Goal: Find specific page/section: Find specific page/section

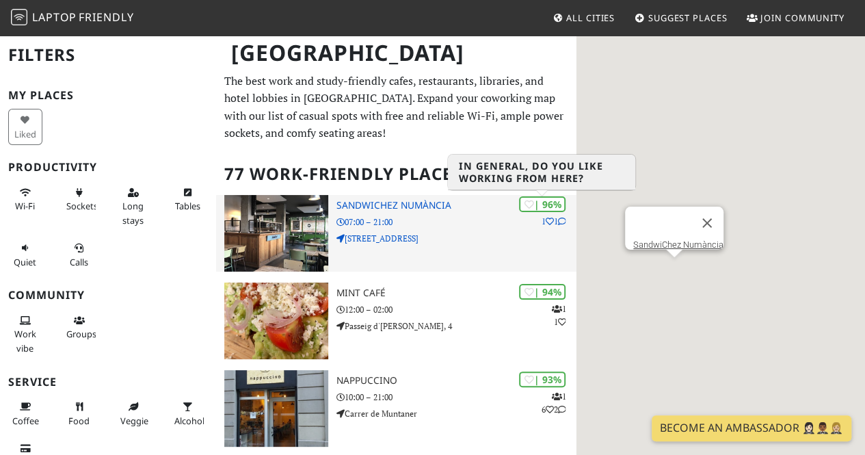
scroll to position [14, 0]
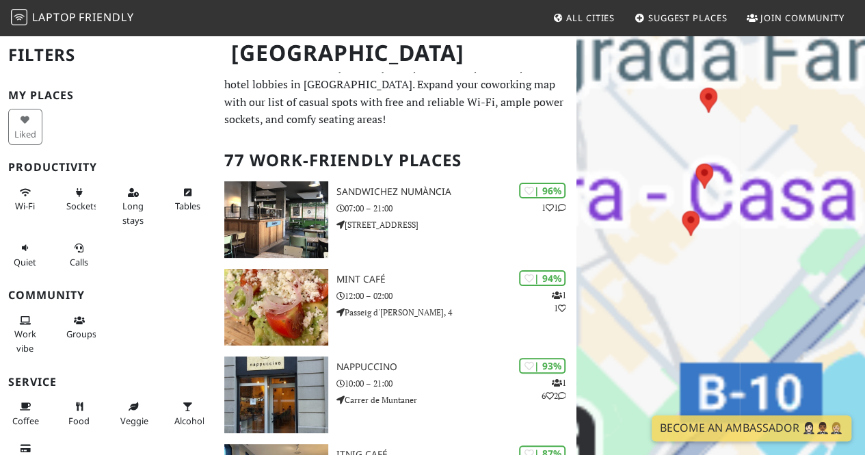
drag, startPoint x: 723, startPoint y: 241, endPoint x: 811, endPoint y: 305, distance: 108.7
click at [811, 305] on div at bounding box center [720, 261] width 288 height 455
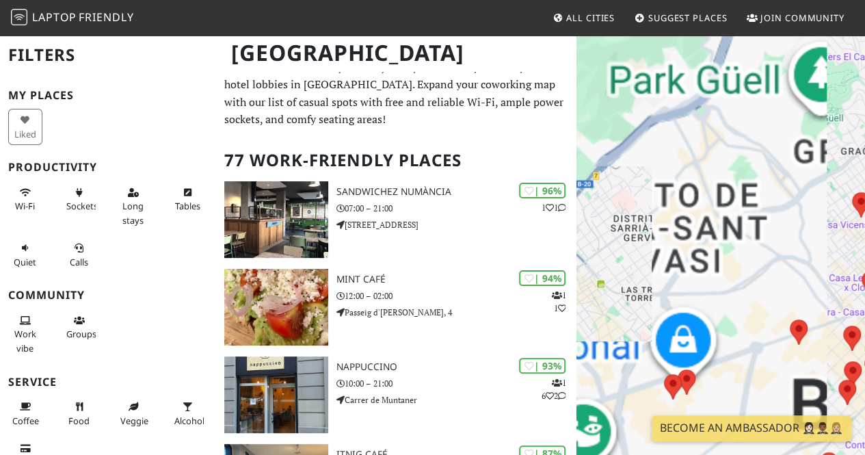
drag, startPoint x: 803, startPoint y: 265, endPoint x: 614, endPoint y: 250, distance: 189.2
click at [614, 250] on div at bounding box center [720, 261] width 288 height 455
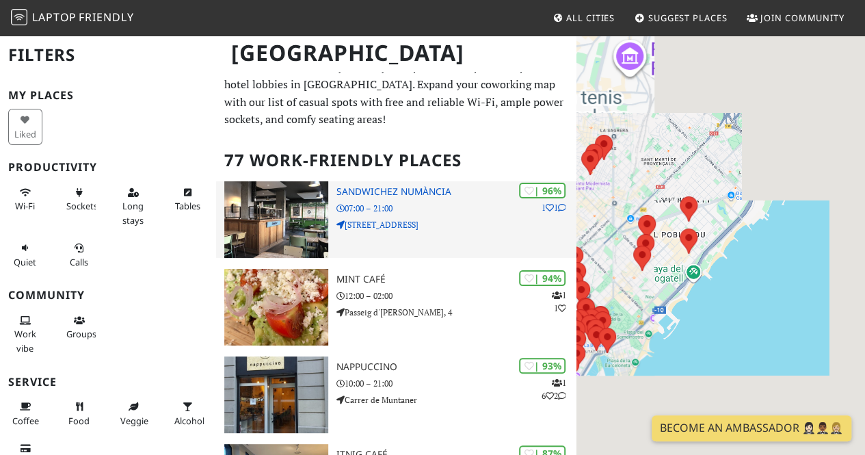
drag, startPoint x: 724, startPoint y: 253, endPoint x: 559, endPoint y: 247, distance: 164.8
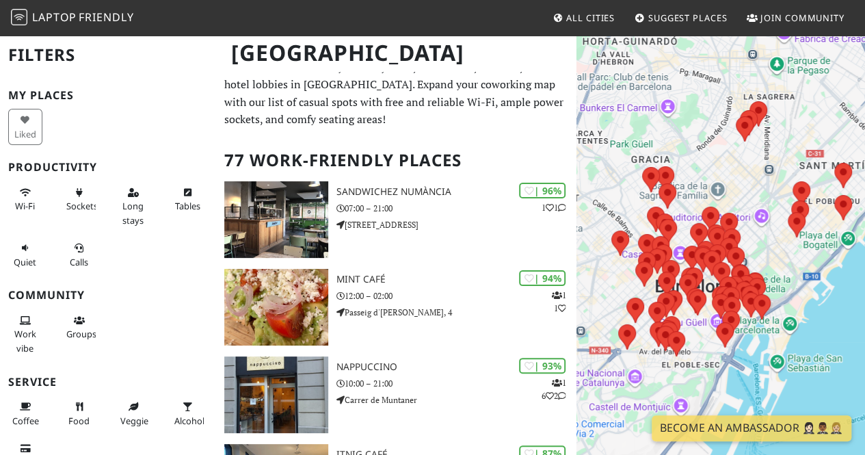
drag, startPoint x: 710, startPoint y: 212, endPoint x: 462, endPoint y: 150, distance: 255.8
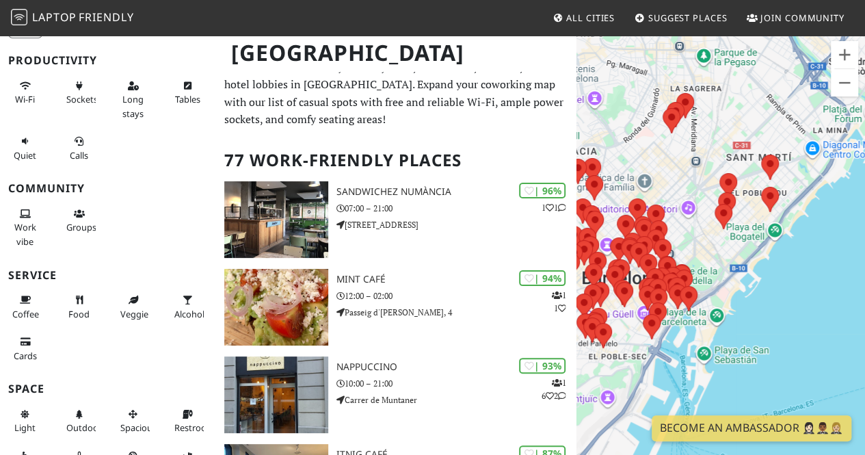
scroll to position [0, 0]
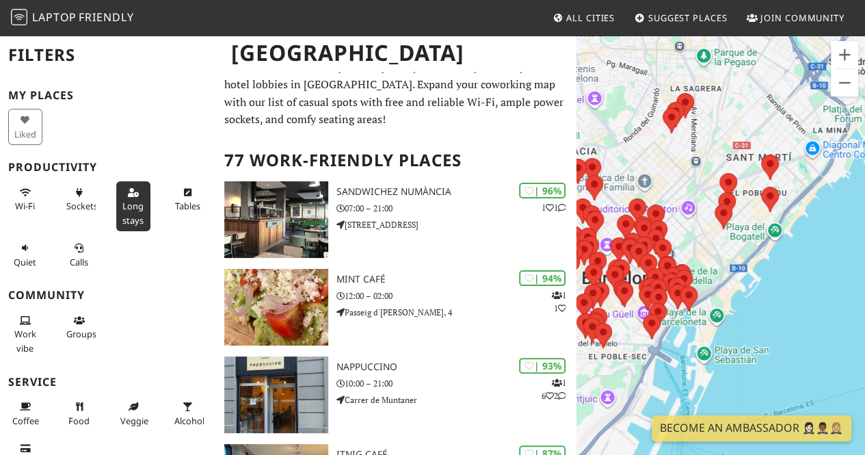
click at [136, 201] on span "Long stays" at bounding box center [132, 213] width 21 height 26
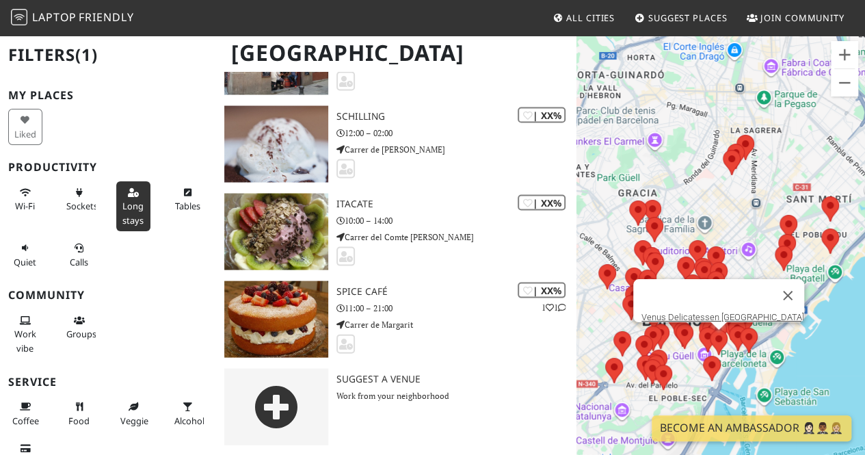
scroll to position [6477, 0]
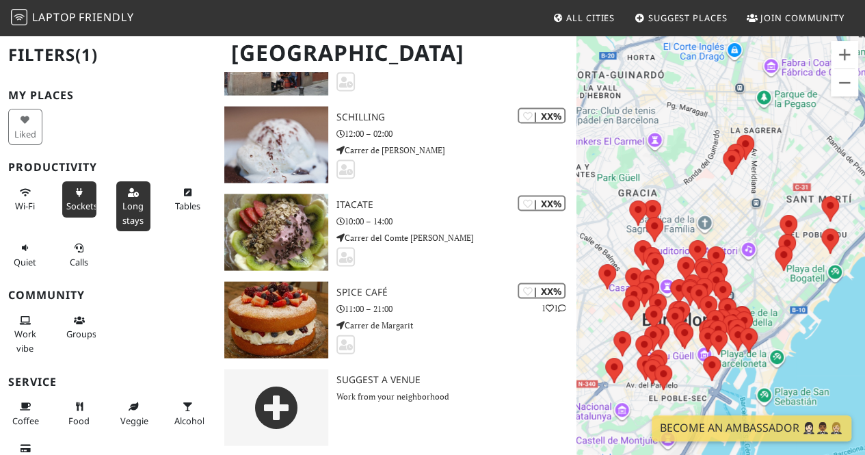
click at [83, 206] on span "Sockets" at bounding box center [81, 206] width 31 height 12
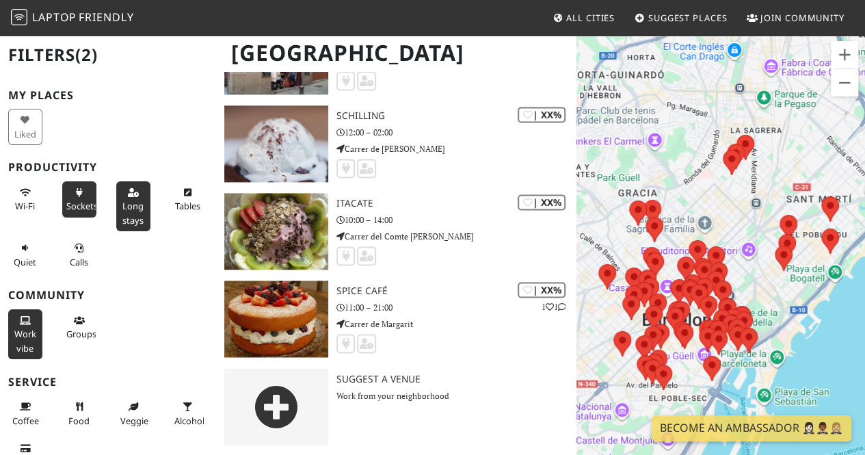
click at [34, 323] on button "Work vibe" at bounding box center [25, 334] width 34 height 50
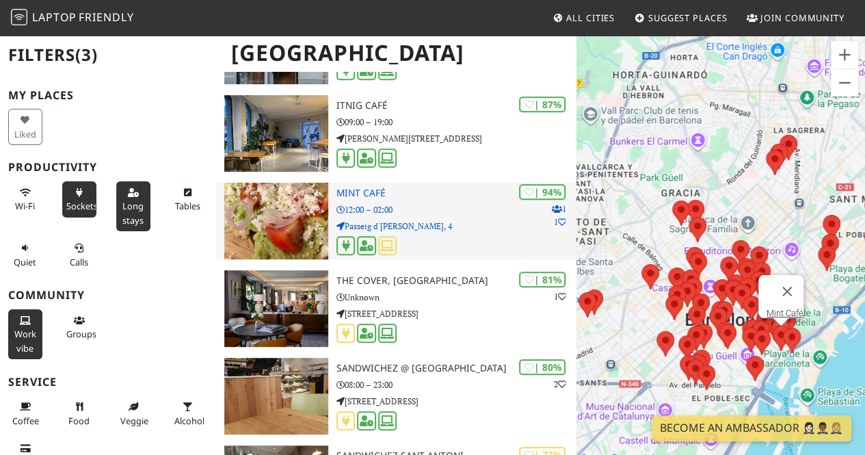
scroll to position [0, 0]
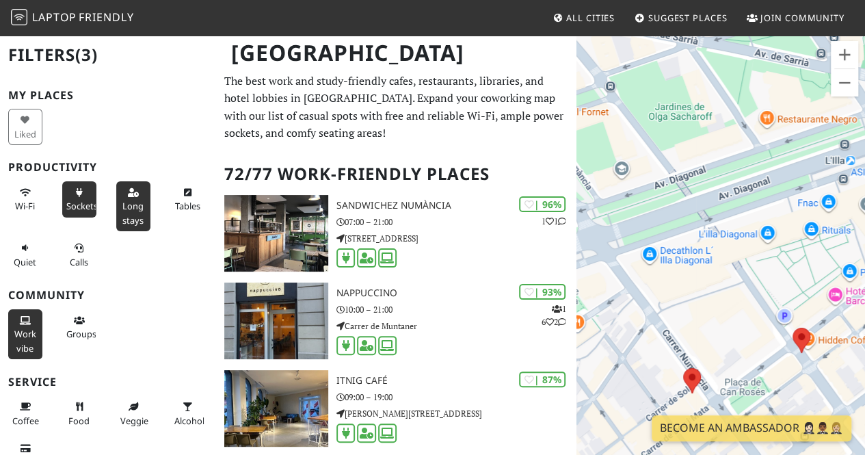
drag, startPoint x: 761, startPoint y: 350, endPoint x: 756, endPoint y: 296, distance: 54.2
click at [756, 296] on div at bounding box center [720, 261] width 288 height 455
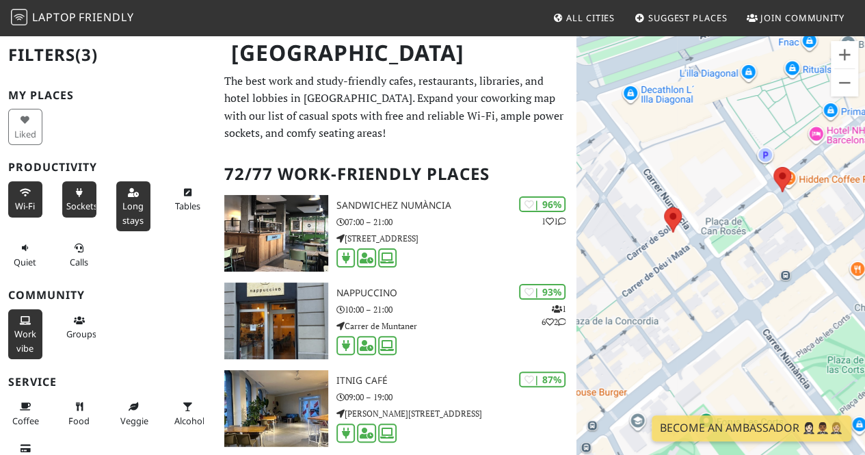
click at [19, 209] on span "Wi-Fi" at bounding box center [25, 206] width 20 height 12
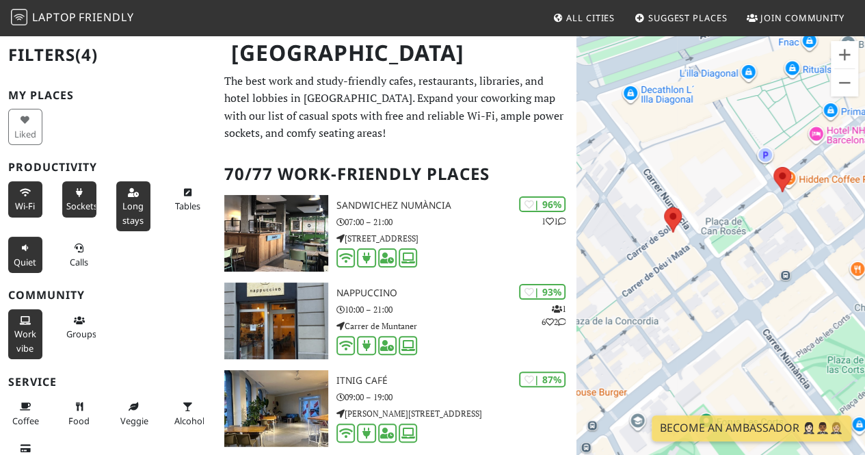
click at [37, 254] on button "Quiet" at bounding box center [25, 255] width 34 height 36
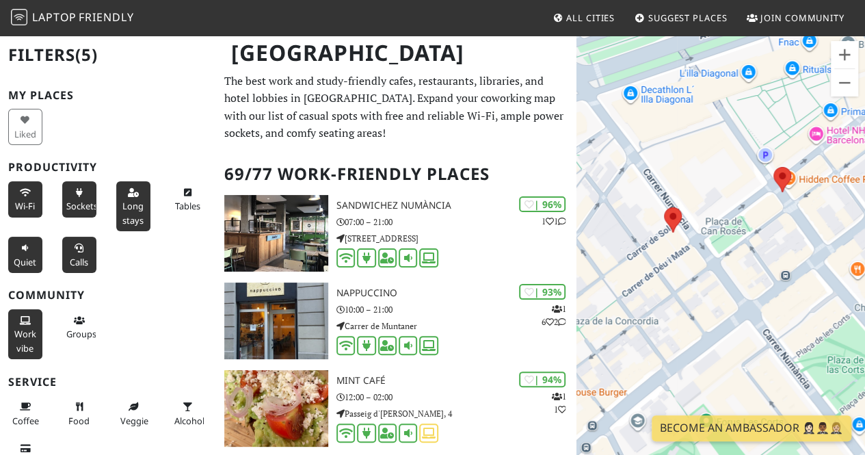
click at [81, 257] on span "Calls" at bounding box center [79, 262] width 18 height 12
click at [177, 203] on span "Tables" at bounding box center [186, 206] width 25 height 12
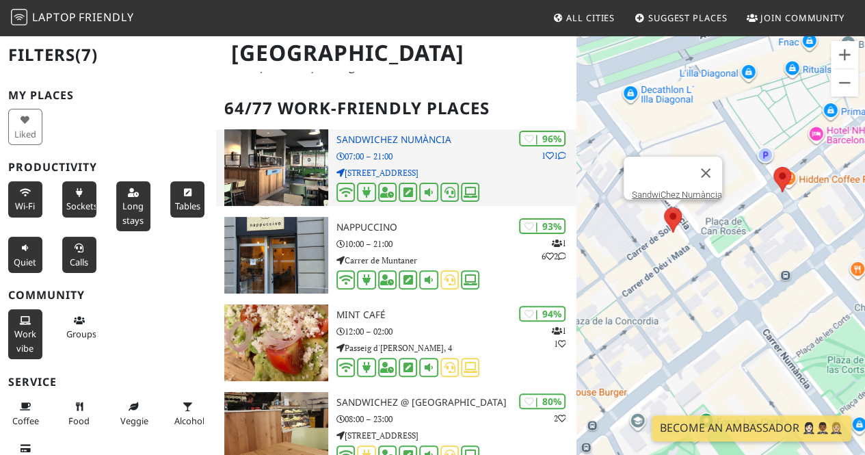
scroll to position [65, 0]
click at [446, 164] on div "| 96% 1 1 SandwiChez Numància 07:00 – 21:00 [STREET_ADDRESS]" at bounding box center [456, 168] width 240 height 77
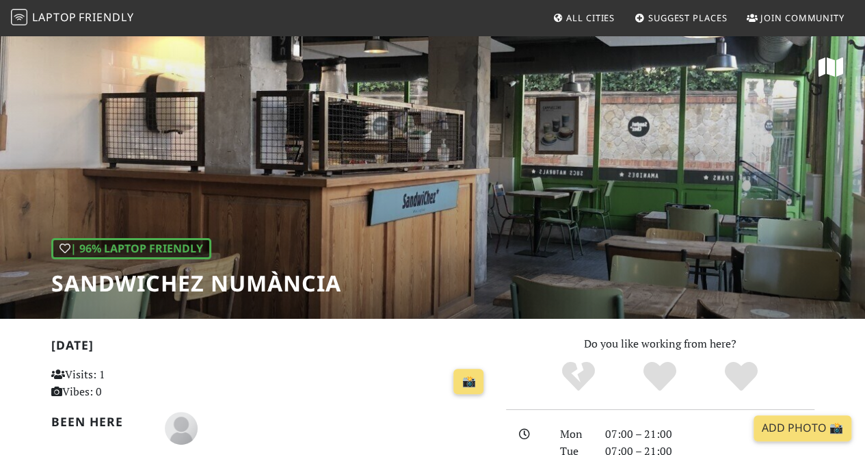
scroll to position [108, 0]
